Goal: Communication & Community: Answer question/provide support

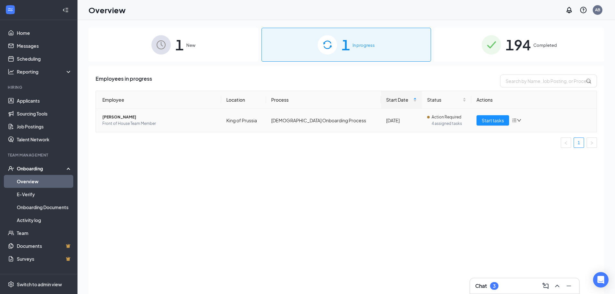
click at [338, 126] on td "[DEMOGRAPHIC_DATA] Onboarding Process" at bounding box center [323, 120] width 115 height 23
click at [114, 118] on span "[PERSON_NAME]" at bounding box center [159, 117] width 114 height 6
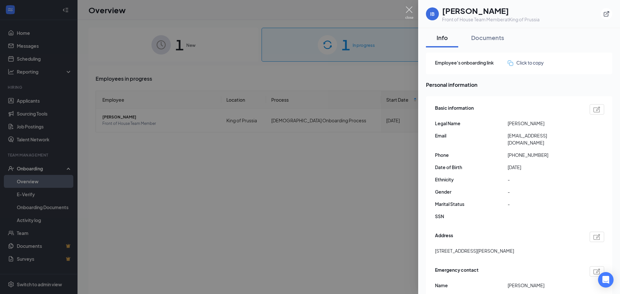
click at [411, 9] on img at bounding box center [409, 12] width 8 height 13
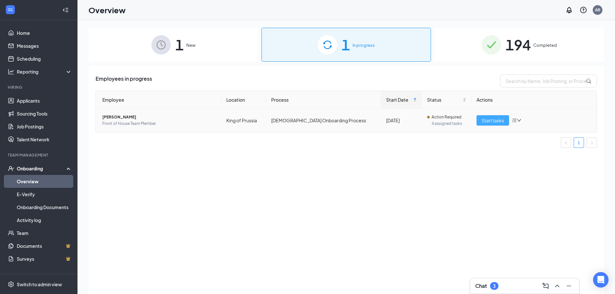
click at [485, 119] on span "Start tasks" at bounding box center [493, 120] width 22 height 7
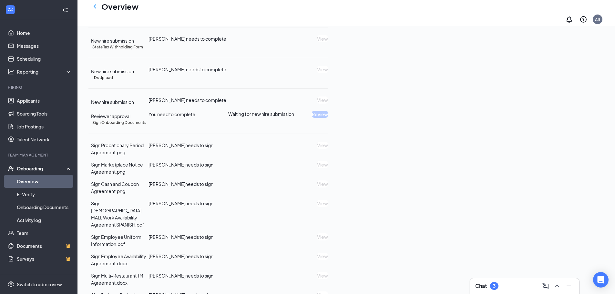
scroll to position [258, 0]
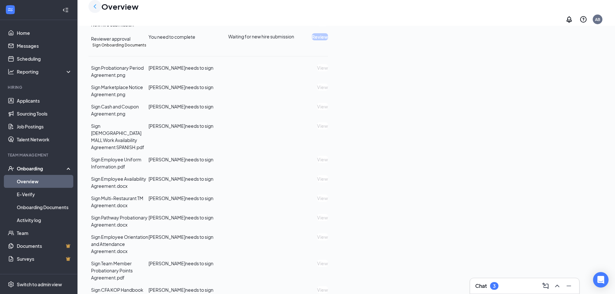
click at [94, 10] on icon "ChevronLeft" at bounding box center [95, 7] width 8 height 8
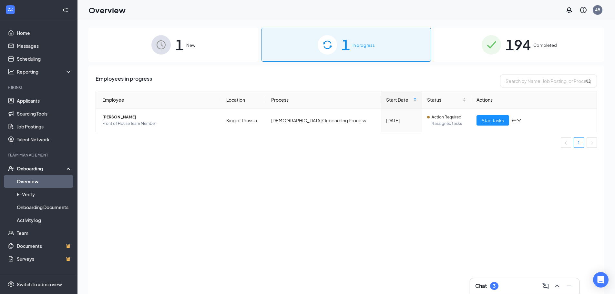
click at [171, 41] on div "1 New" at bounding box center [173, 45] width 170 height 34
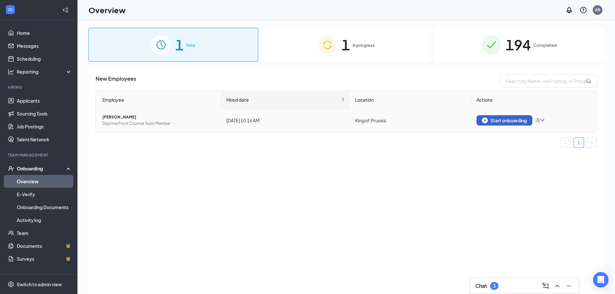
click at [486, 118] on img "button" at bounding box center [485, 121] width 6 height 6
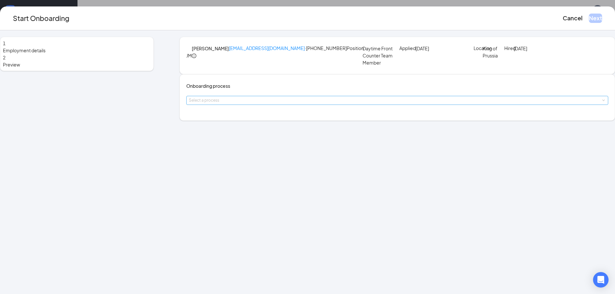
click at [253, 104] on div "Select a process" at bounding box center [396, 100] width 414 height 6
click at [255, 163] on span "Adult Onboarding Process" at bounding box center [247, 163] width 56 height 6
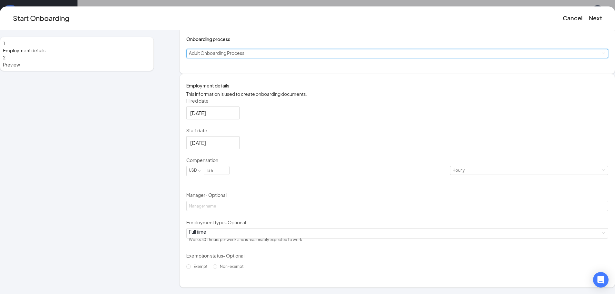
scroll to position [91, 0]
click at [229, 174] on input "13.5" at bounding box center [216, 170] width 25 height 8
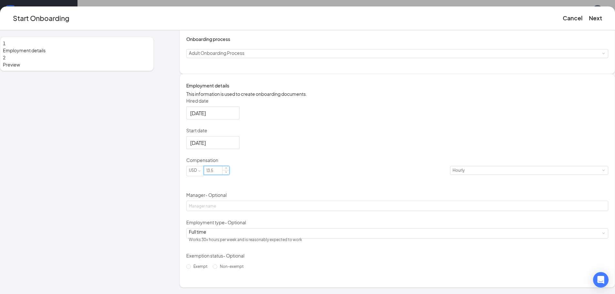
click at [229, 174] on input "13.5" at bounding box center [216, 170] width 25 height 8
type input "18"
click at [431, 166] on div "Hired date [DATE] Start date [DATE] Compensation USD 18 Hourly Manager - Option…" at bounding box center [397, 185] width 422 height 174
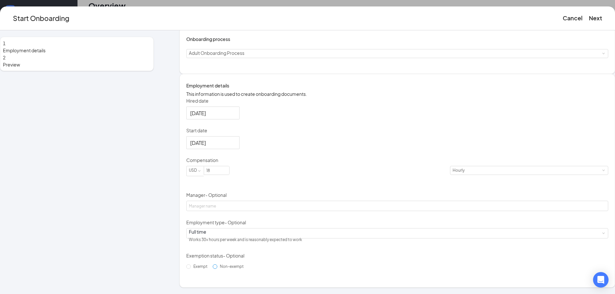
click at [217, 269] on input "Non-exempt" at bounding box center [215, 267] width 5 height 5
radio input "true"
click at [589, 19] on button "Next" at bounding box center [595, 18] width 13 height 9
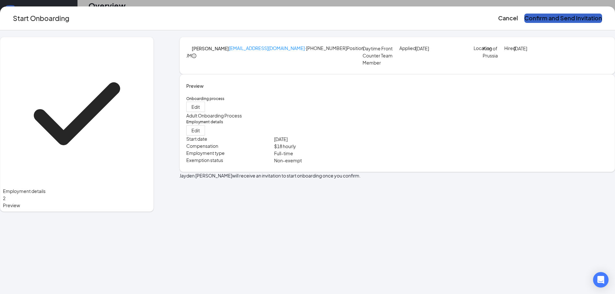
click at [525, 15] on button "Confirm and Send Invitation" at bounding box center [564, 18] width 78 height 9
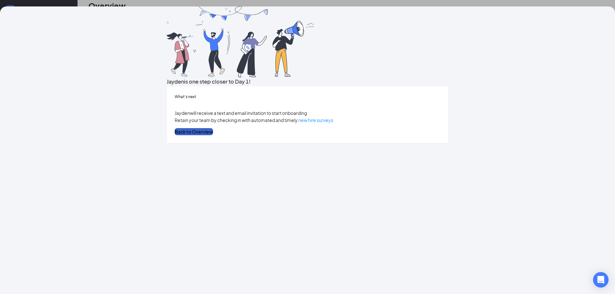
click at [213, 135] on button "Back to Overview" at bounding box center [194, 131] width 38 height 7
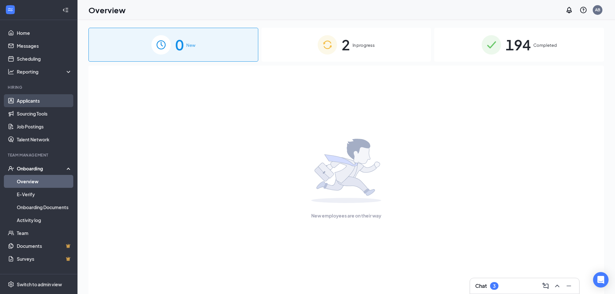
click at [34, 101] on link "Applicants" at bounding box center [44, 100] width 55 height 13
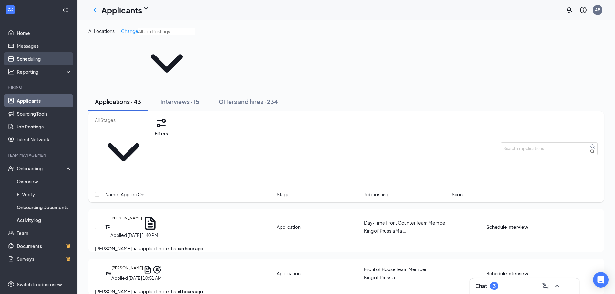
click at [17, 57] on link "Scheduling" at bounding box center [44, 58] width 55 height 13
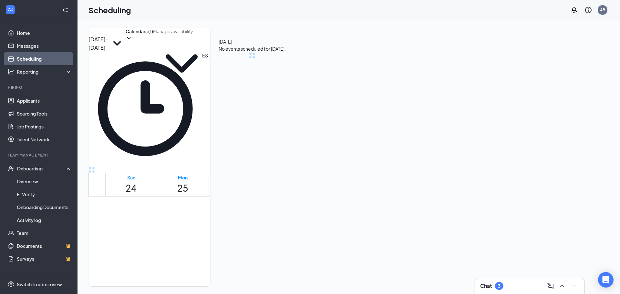
scroll to position [317, 0]
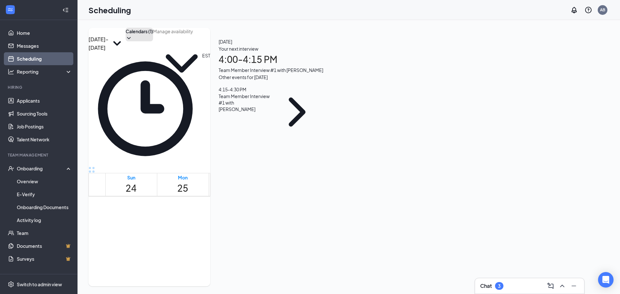
click at [153, 41] on button "Calendars (1)" at bounding box center [139, 35] width 27 height 14
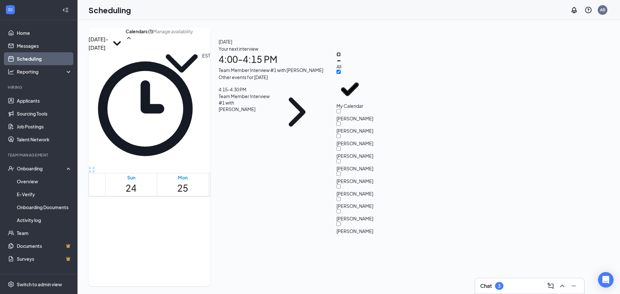
click at [341, 57] on input "All" at bounding box center [339, 54] width 4 height 4
checkbox input "true"
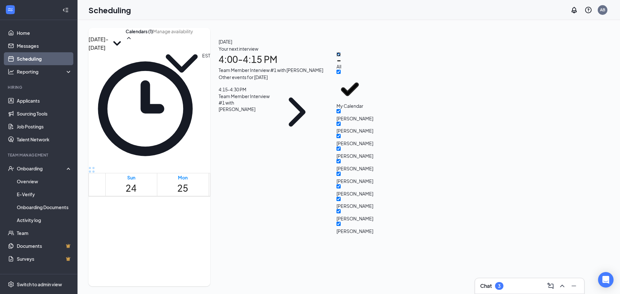
checkbox input "true"
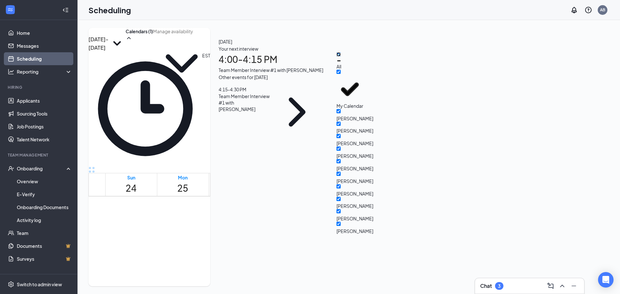
checkbox input "true"
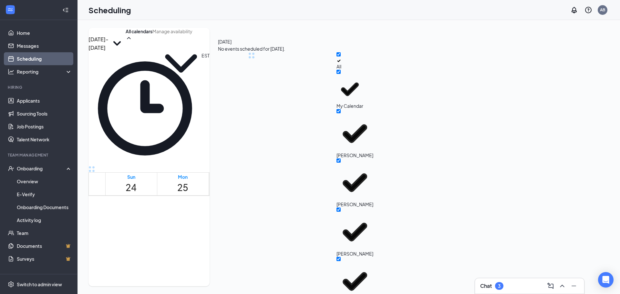
click at [210, 37] on div "[DATE] - [DATE] All calendars EST Sun 24 Mon 25 Tue 26 Wed 27 Thu 28 Fri 29 Sat…" at bounding box center [148, 157] width 121 height 259
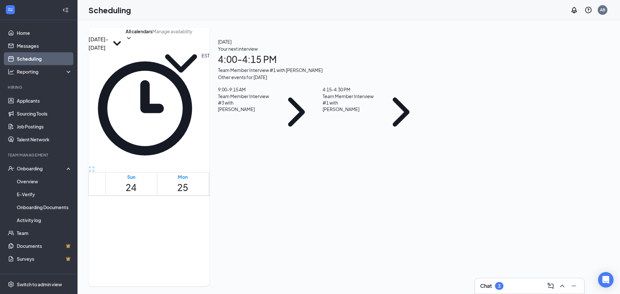
scroll to position [576, 0]
click at [255, 281] on span "4:00-4:15 PM" at bounding box center [249, 290] width 11 height 19
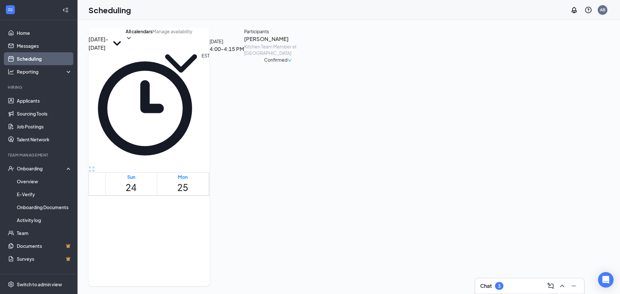
click at [312, 43] on h3 "[PERSON_NAME]" at bounding box center [278, 39] width 68 height 8
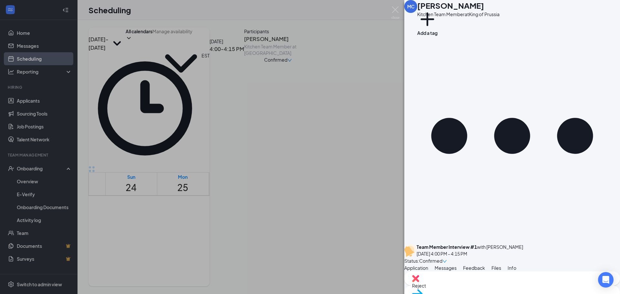
click at [457, 265] on span "Messages" at bounding box center [446, 268] width 22 height 6
drag, startPoint x: 551, startPoint y: 143, endPoint x: 447, endPoint y: 136, distance: 104.2
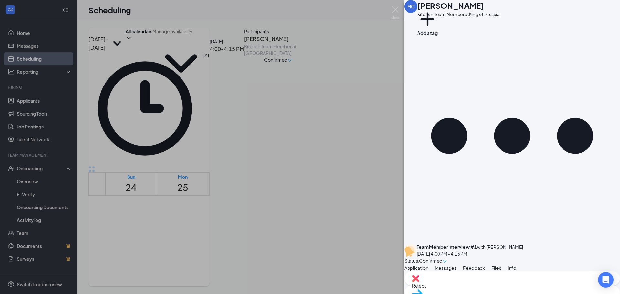
copy link "[URL][DOMAIN_NAME][SECURITY_DATA]"
paste textarea "[URL][DOMAIN_NAME][SECURITY_DATA]"
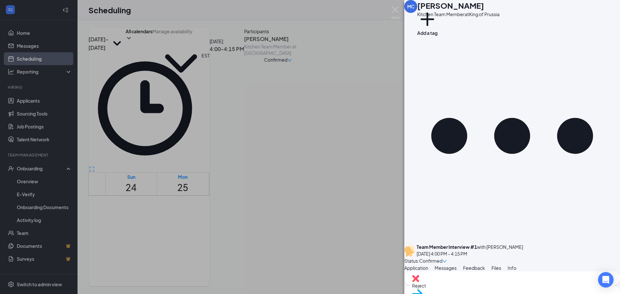
drag, startPoint x: 520, startPoint y: 223, endPoint x: 423, endPoint y: 213, distance: 97.3
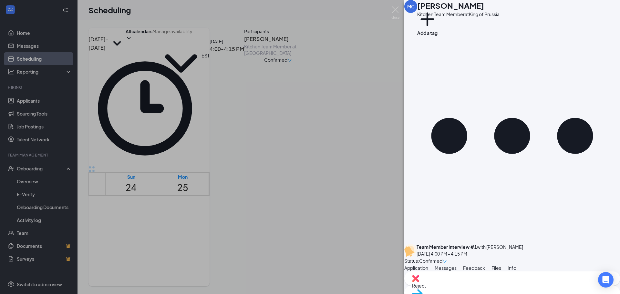
drag, startPoint x: 529, startPoint y: 225, endPoint x: 406, endPoint y: 212, distance: 123.7
click at [405, 272] on div "Load earlier interactions (about 19 more) [PERSON_NAME] sent SMS to [PERSON_NAM…" at bounding box center [512, 272] width 216 height 0
type textarea "Your interview link for [DATE]: [URL][DOMAIN_NAME][SECURITY_DATA]"
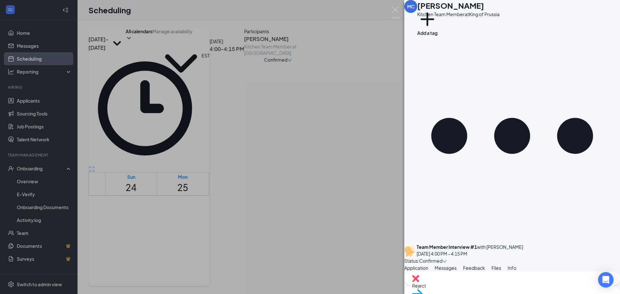
scroll to position [387, 0]
click at [393, 12] on img at bounding box center [395, 12] width 8 height 13
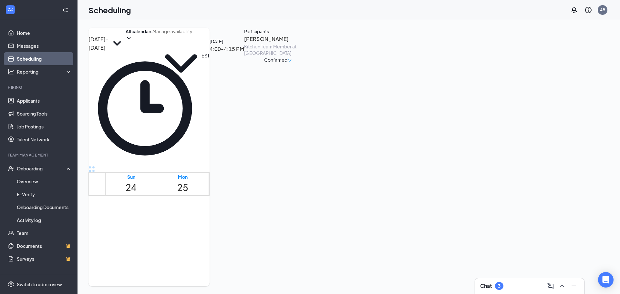
click at [262, 281] on span "4:15-4:30 PM" at bounding box center [260, 290] width 11 height 19
click at [312, 43] on h3 "[PERSON_NAME]" at bounding box center [278, 39] width 68 height 8
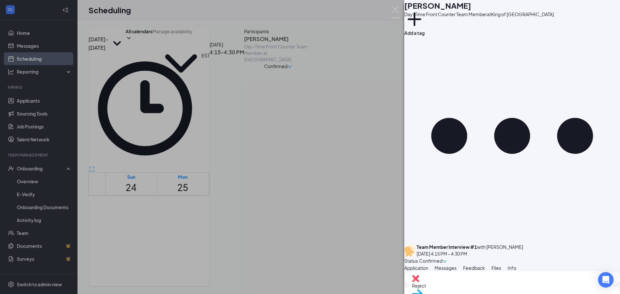
click at [457, 265] on span "Messages" at bounding box center [446, 268] width 22 height 6
paste textarea "Your interview link for [DATE]: [URL][DOMAIN_NAME][SECURITY_DATA]"
type textarea "Your interview link for [DATE]: [URL][DOMAIN_NAME][SECURITY_DATA]"
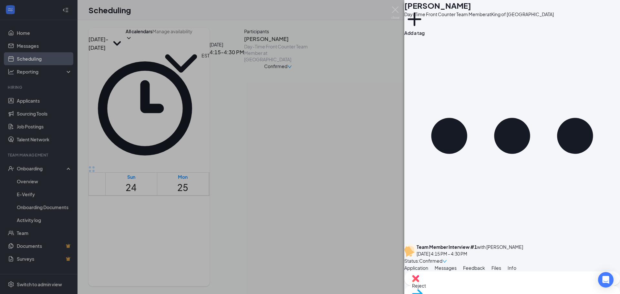
click at [394, 8] on img at bounding box center [395, 12] width 8 height 13
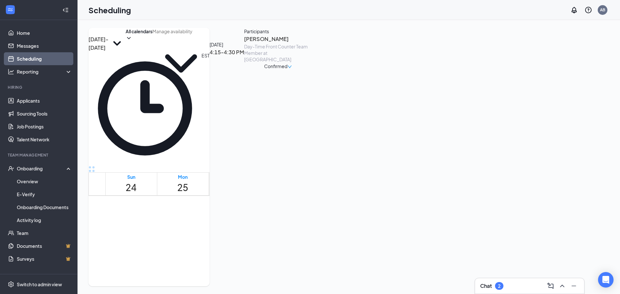
scroll to position [499, 0]
click at [51, 96] on link "Applicants" at bounding box center [44, 100] width 55 height 13
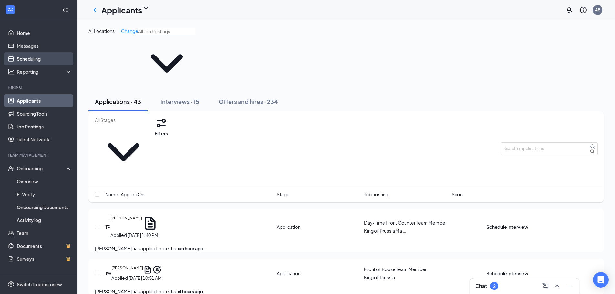
click at [51, 60] on link "Scheduling" at bounding box center [44, 58] width 55 height 13
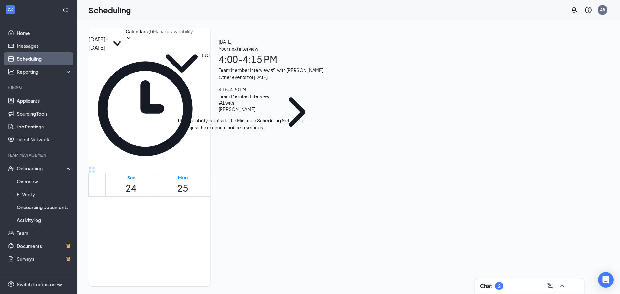
scroll to position [608, 0]
click at [242, 250] on div "4:15-4:30 PM 1" at bounding box center [250, 263] width 16 height 26
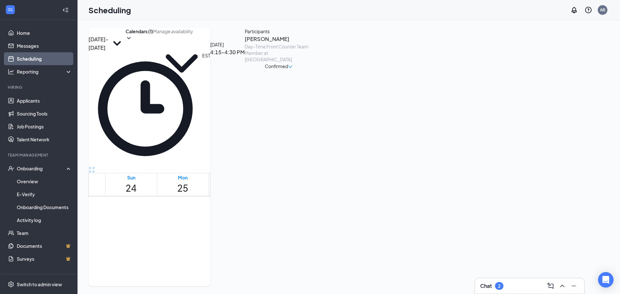
click at [313, 43] on h3 "[PERSON_NAME]" at bounding box center [279, 39] width 68 height 8
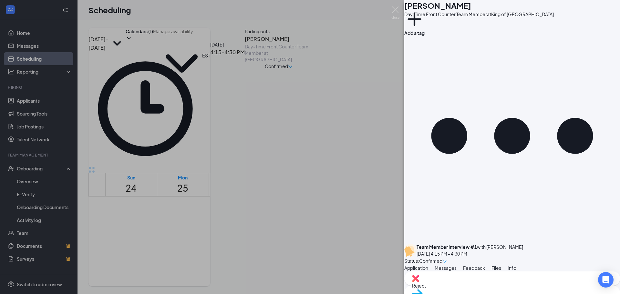
scroll to position [678, 0]
